Goal: Check status

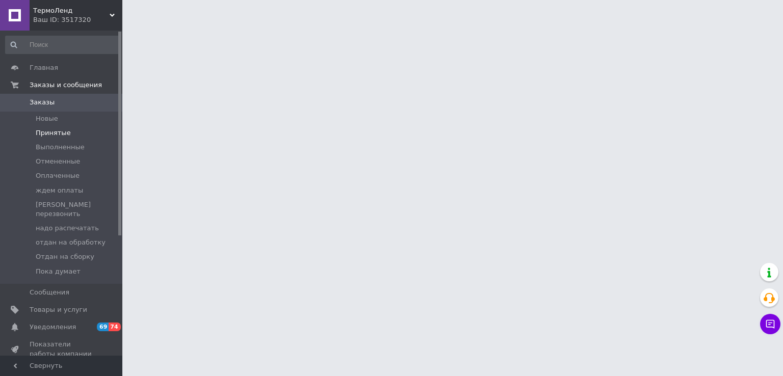
click at [57, 132] on span "Принятые" at bounding box center [53, 132] width 35 height 9
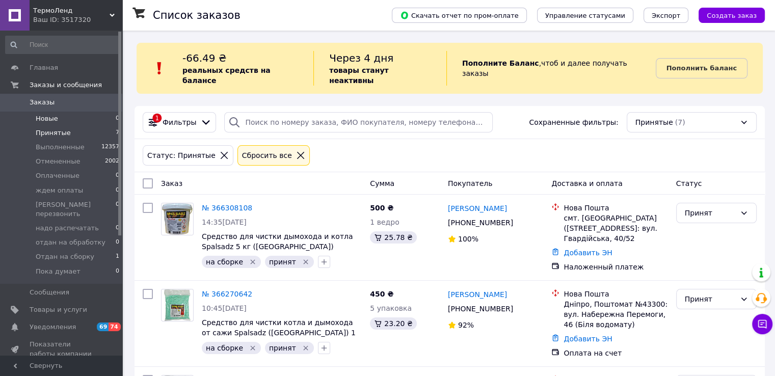
click at [45, 121] on span "Новые" at bounding box center [47, 118] width 22 height 9
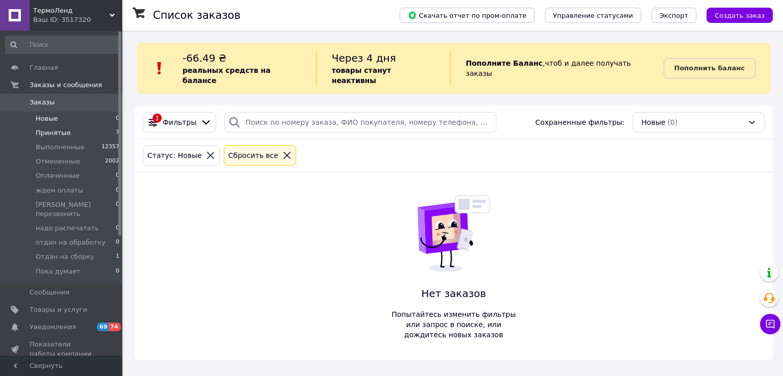
click at [51, 135] on span "Принятые" at bounding box center [53, 132] width 35 height 9
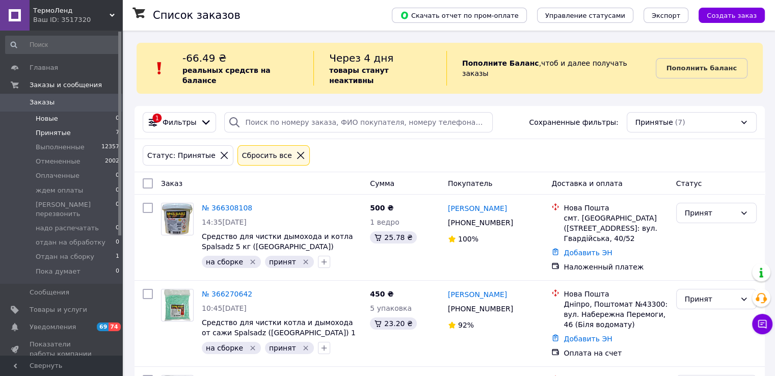
click at [51, 120] on span "Новые" at bounding box center [47, 118] width 22 height 9
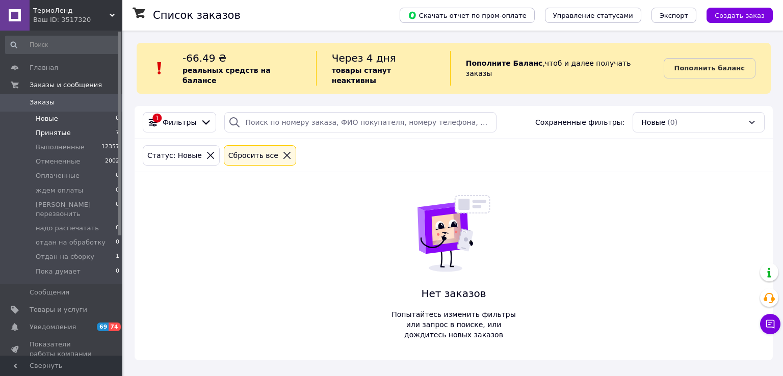
click at [55, 135] on span "Принятые" at bounding box center [53, 132] width 35 height 9
